Goal: Task Accomplishment & Management: Use online tool/utility

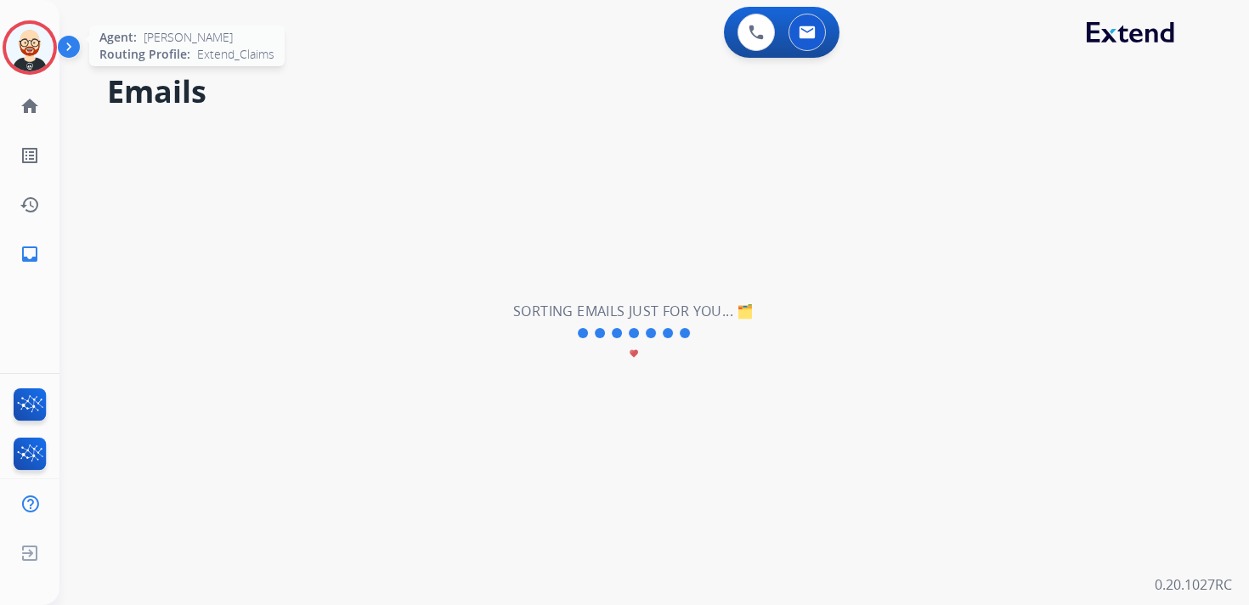
click at [24, 51] on img at bounding box center [30, 48] width 48 height 48
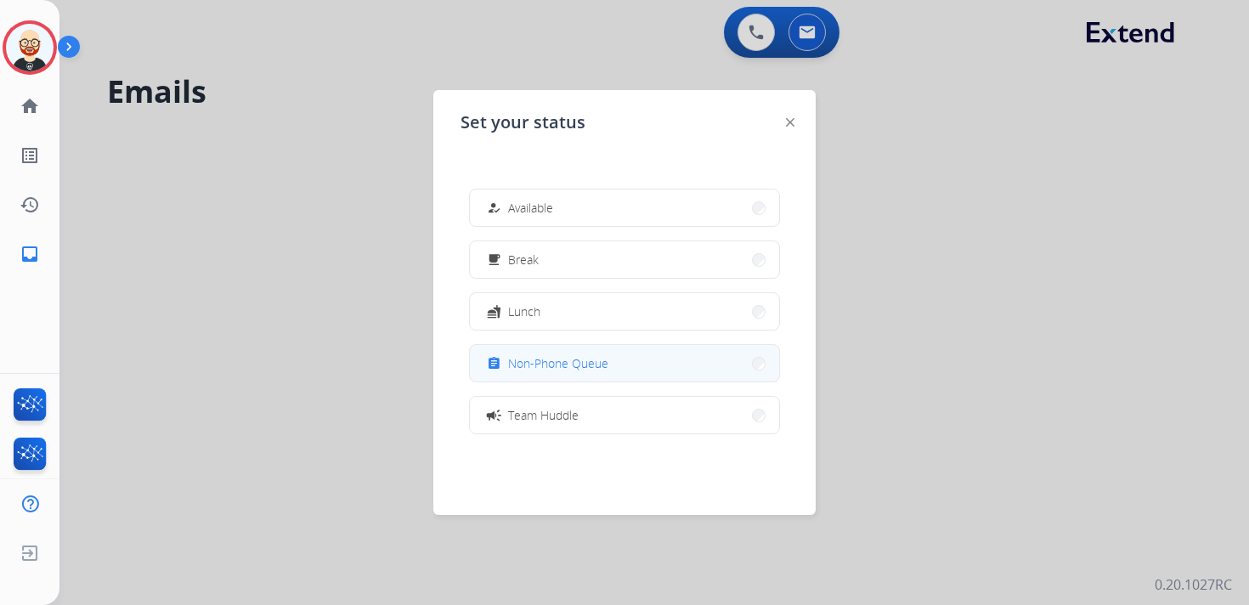
click at [561, 368] on span "Non-Phone Queue" at bounding box center [558, 363] width 100 height 18
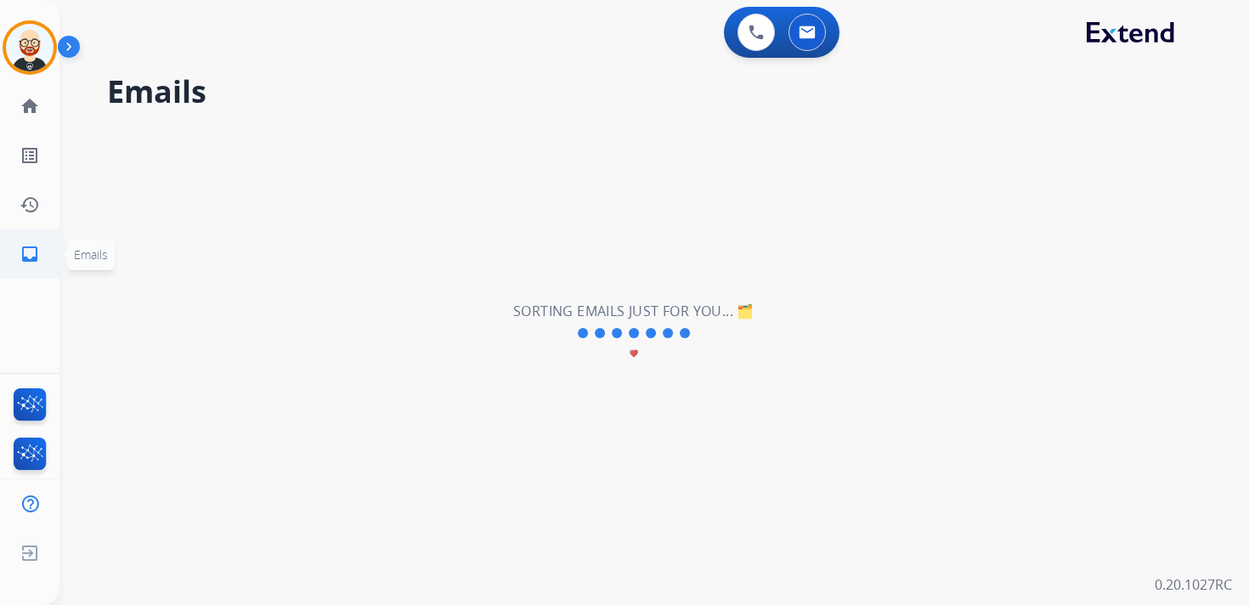
click at [28, 257] on mat-icon "inbox" at bounding box center [30, 254] width 20 height 20
click at [30, 212] on mat-icon "history" at bounding box center [30, 205] width 20 height 20
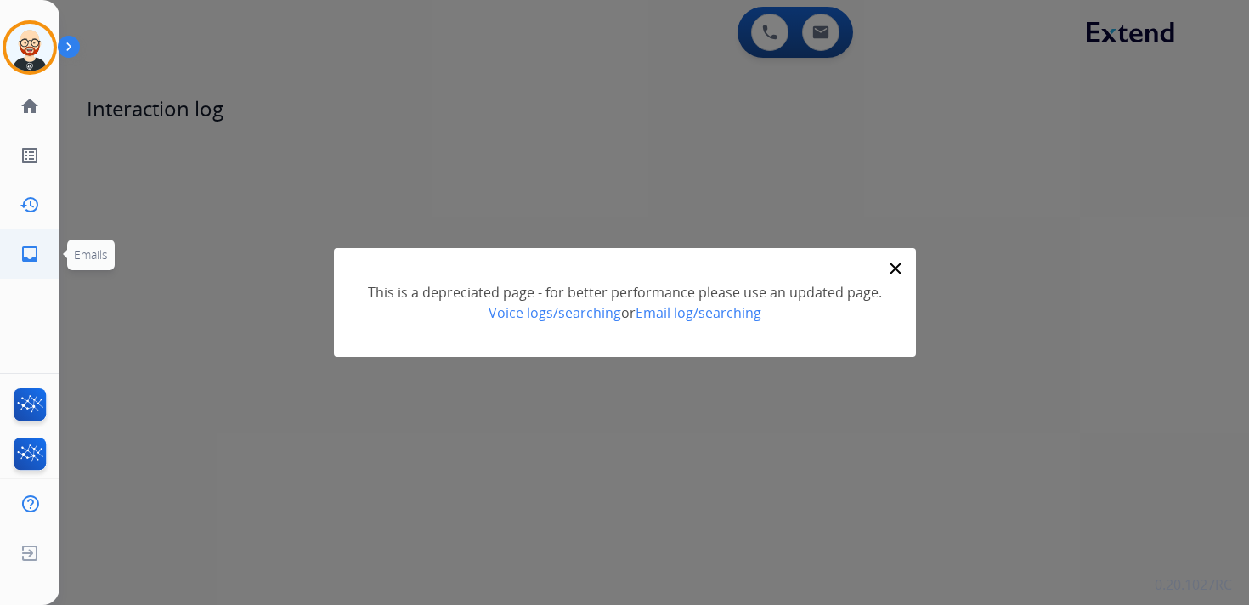
click at [28, 246] on mat-icon "inbox" at bounding box center [30, 254] width 20 height 20
select select "**********"
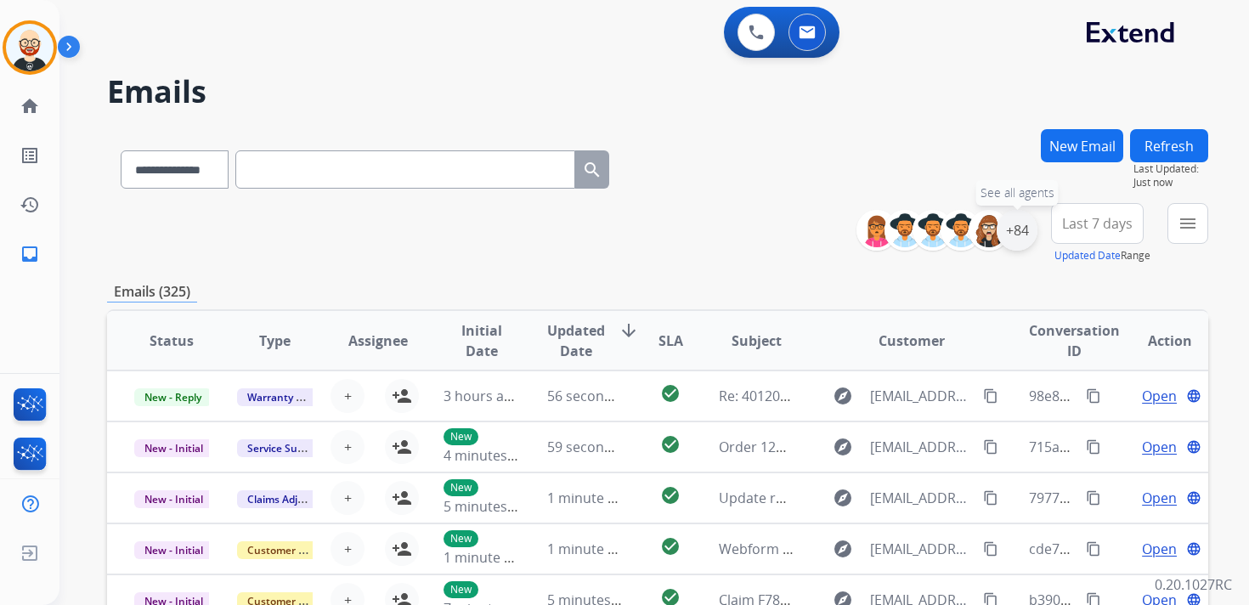
click at [1019, 231] on div "+84" at bounding box center [1016, 230] width 41 height 41
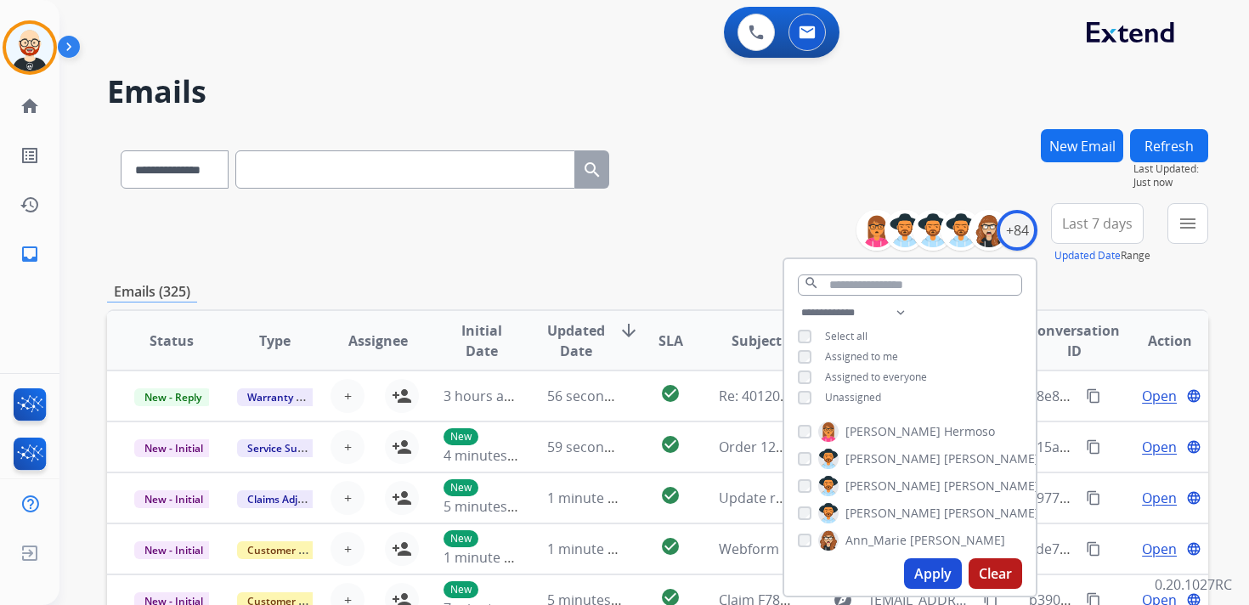
click at [842, 392] on span "Unassigned" at bounding box center [853, 397] width 56 height 14
click at [928, 567] on button "Apply" at bounding box center [933, 573] width 58 height 31
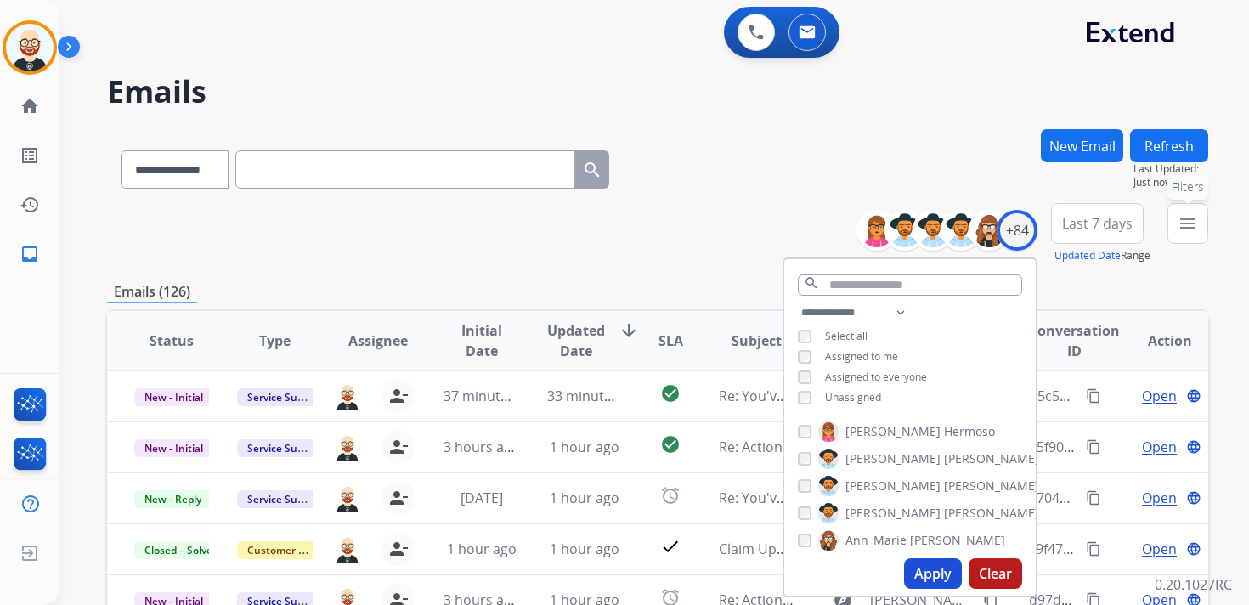
click at [1190, 225] on mat-icon "menu" at bounding box center [1187, 223] width 20 height 20
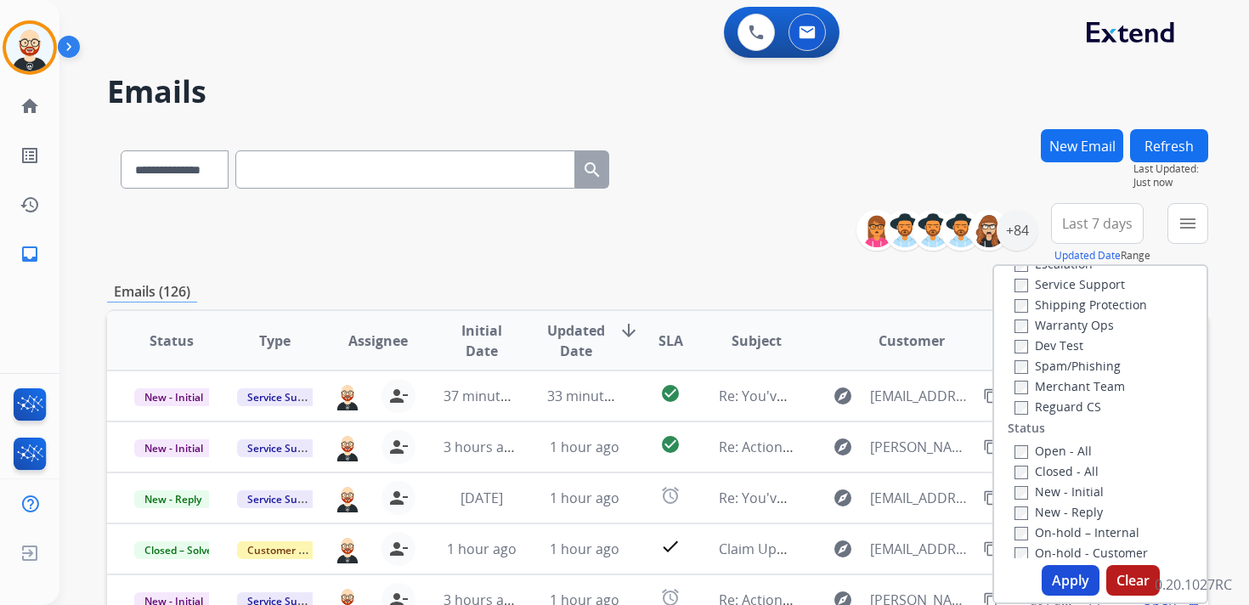
scroll to position [127, 0]
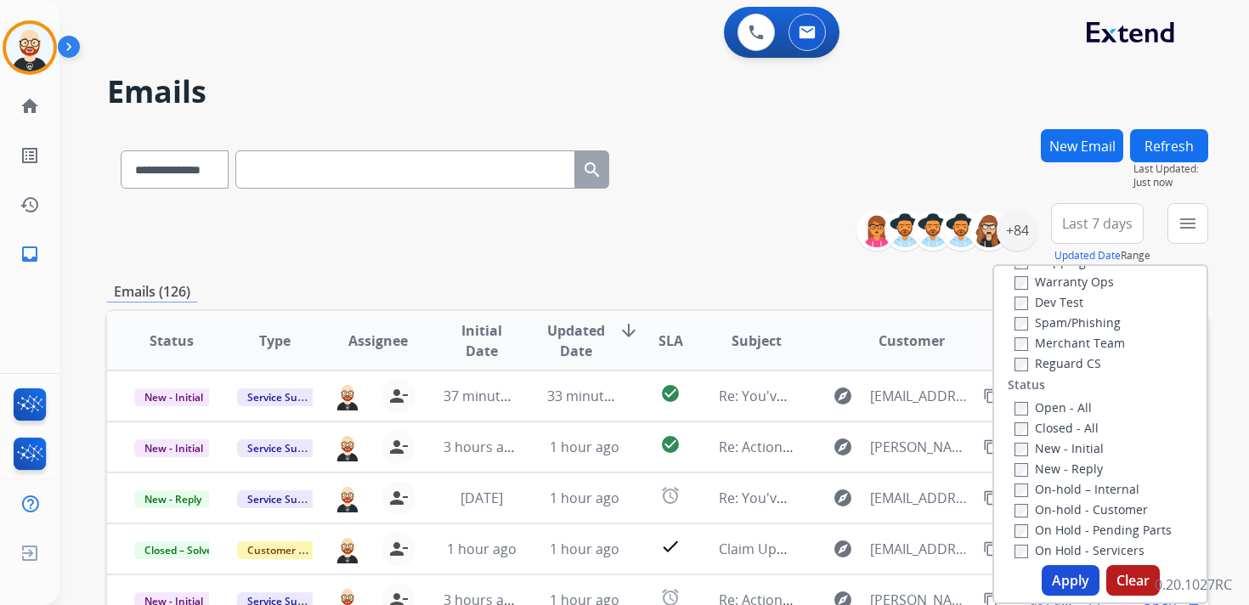
click at [1037, 449] on label "New - Initial" at bounding box center [1058, 448] width 89 height 16
click at [1037, 473] on label "New - Reply" at bounding box center [1058, 468] width 88 height 16
click at [1055, 578] on button "Apply" at bounding box center [1070, 580] width 58 height 31
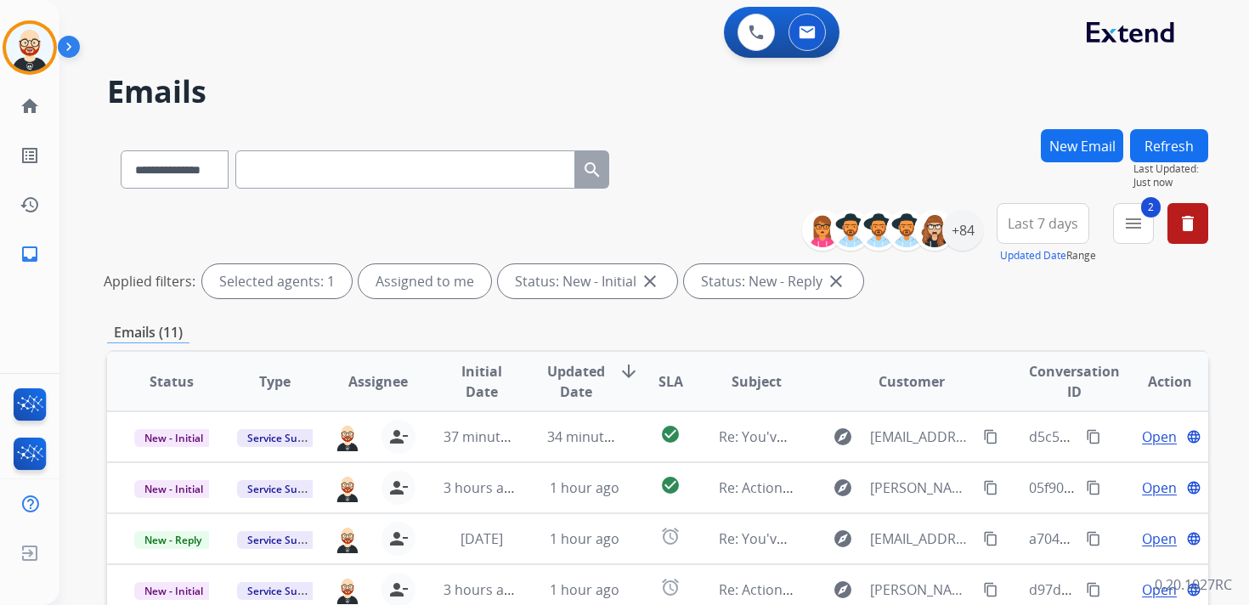
click at [1058, 212] on button "Last 7 days" at bounding box center [1042, 223] width 93 height 41
click at [1040, 429] on div "Last 90 days" at bounding box center [1036, 429] width 93 height 25
click at [1203, 316] on div "**********" at bounding box center [657, 568] width 1101 height 878
click at [573, 377] on span "Updated Date" at bounding box center [576, 381] width 58 height 41
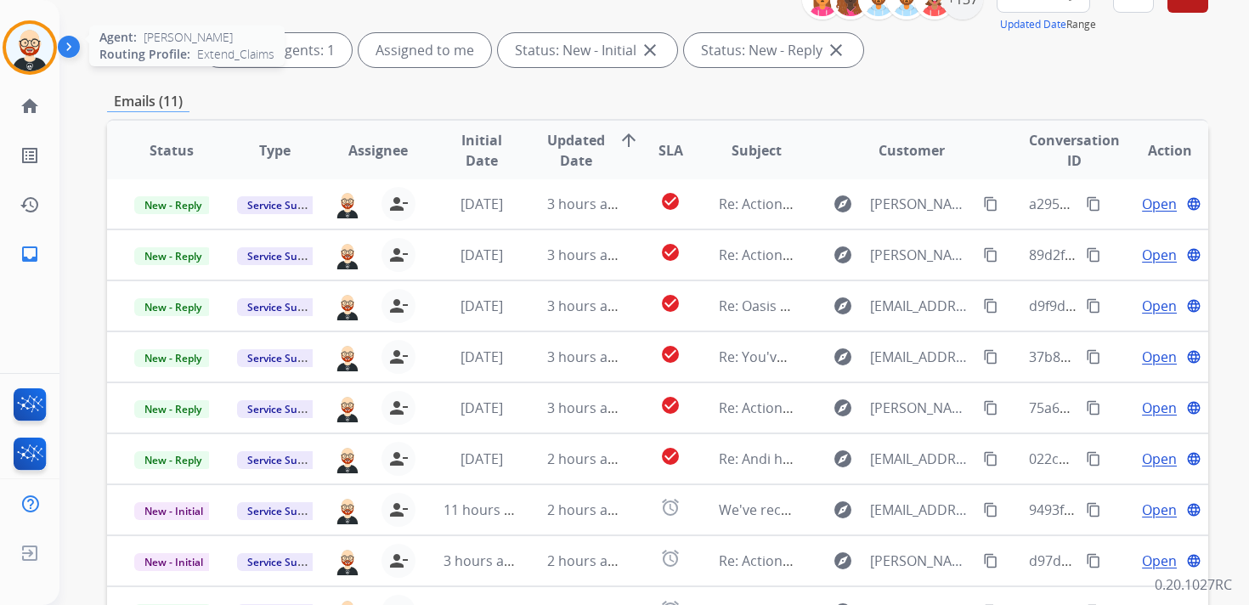
click at [21, 45] on img at bounding box center [30, 48] width 48 height 48
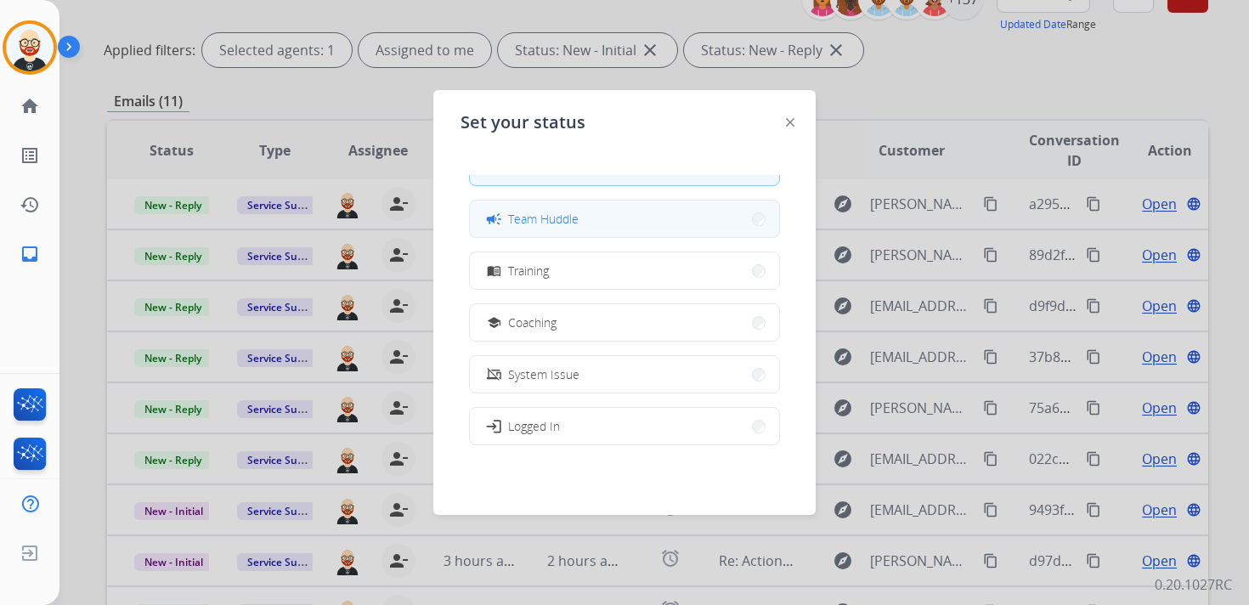
scroll to position [268, 0]
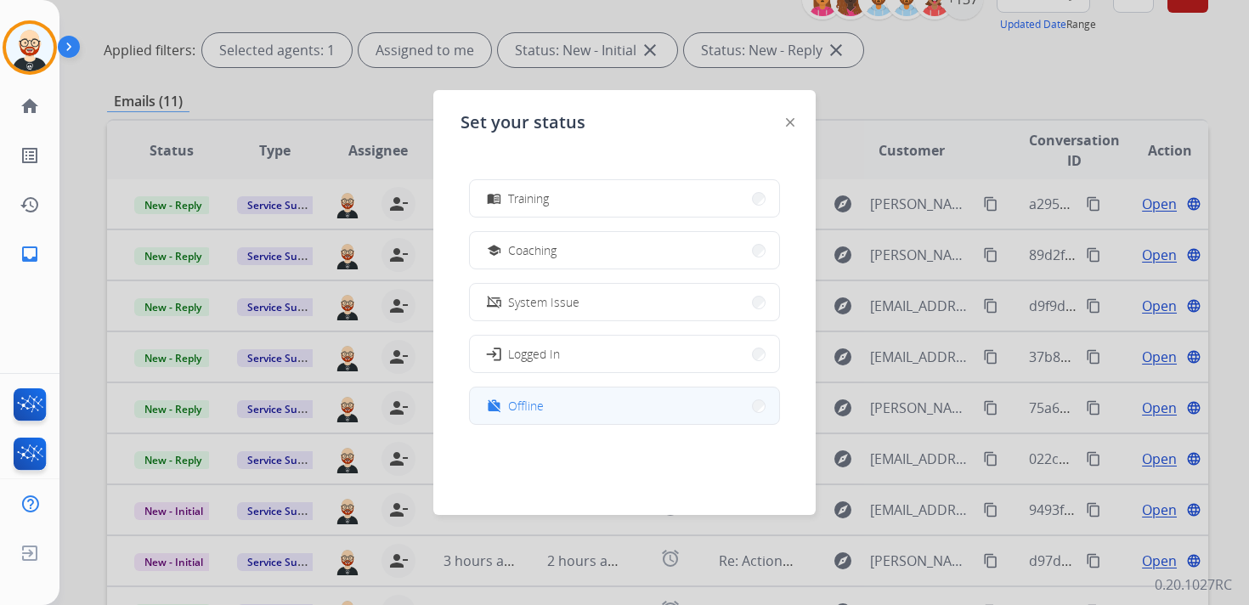
click at [530, 408] on span "Offline" at bounding box center [526, 406] width 36 height 18
